Goal: Information Seeking & Learning: Learn about a topic

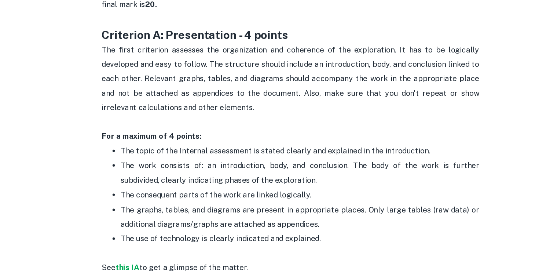
scroll to position [384, 0]
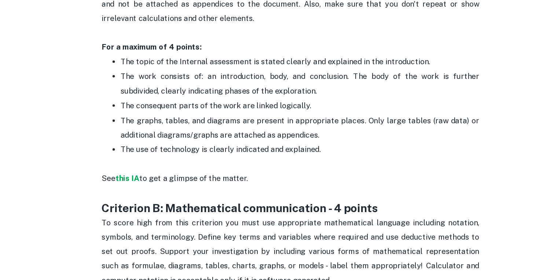
click at [244, 160] on p "The graphs, tables, and diagrams are present in appropriate places. Only large …" at bounding box center [277, 162] width 279 height 22
click at [263, 164] on span "The graphs, tables, and diagrams are present in appropriate places. Only large …" at bounding box center [278, 162] width 280 height 18
click at [234, 102] on p "For a maximum of 4 points:" at bounding box center [269, 99] width 293 height 11
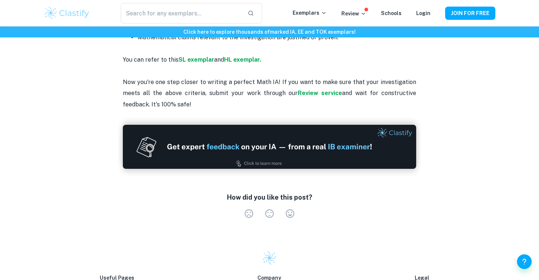
scroll to position [1356, 0]
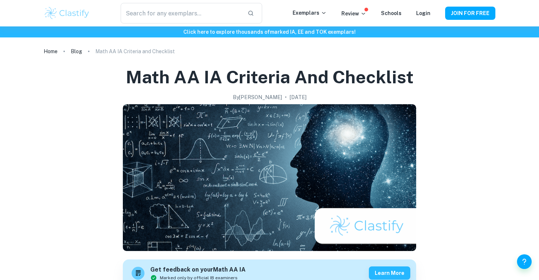
scroll to position [157, 0]
